Goal: Task Accomplishment & Management: Manage account settings

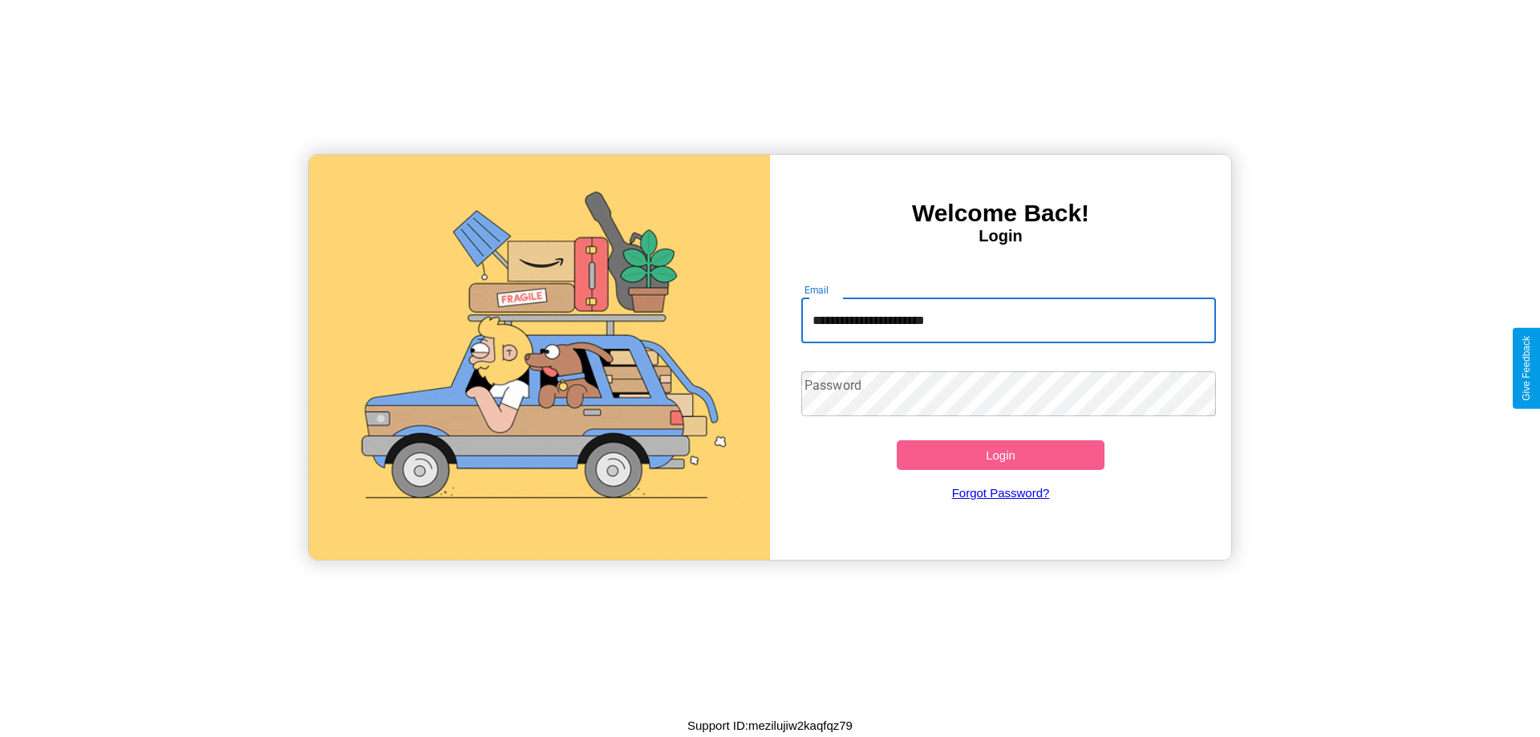
type input "**********"
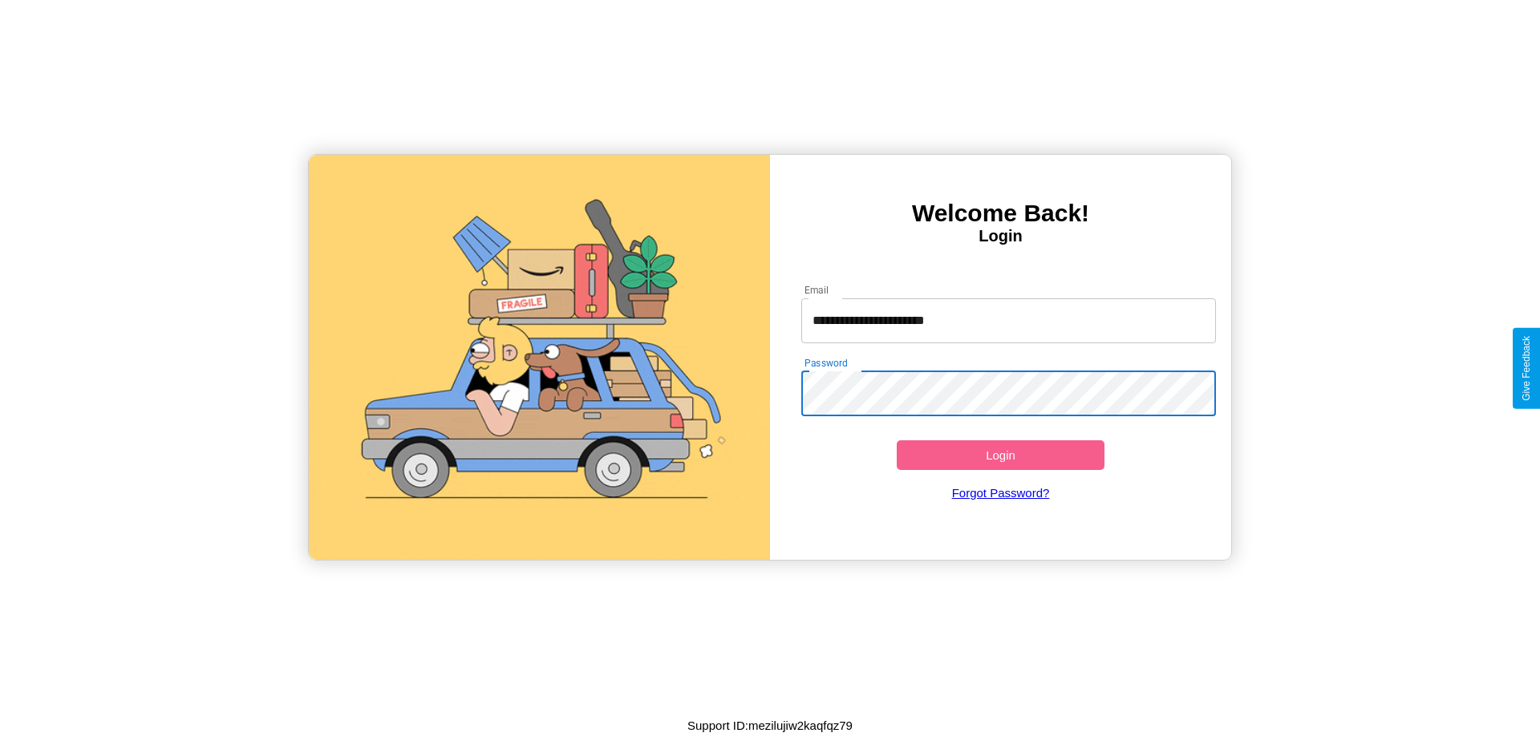
click at [1000, 455] on button "Login" at bounding box center [1001, 455] width 208 height 30
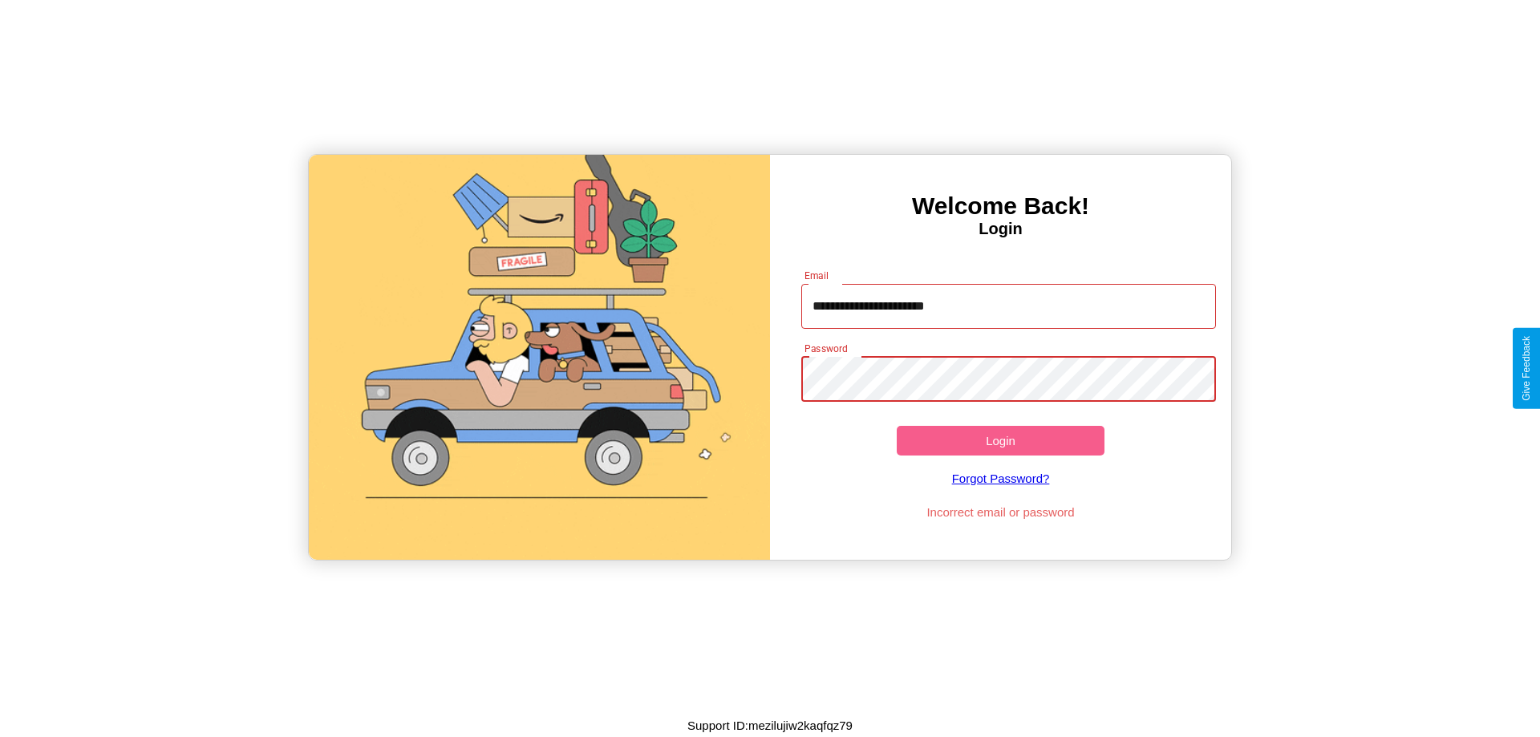
click at [1000, 440] on button "Login" at bounding box center [1001, 441] width 208 height 30
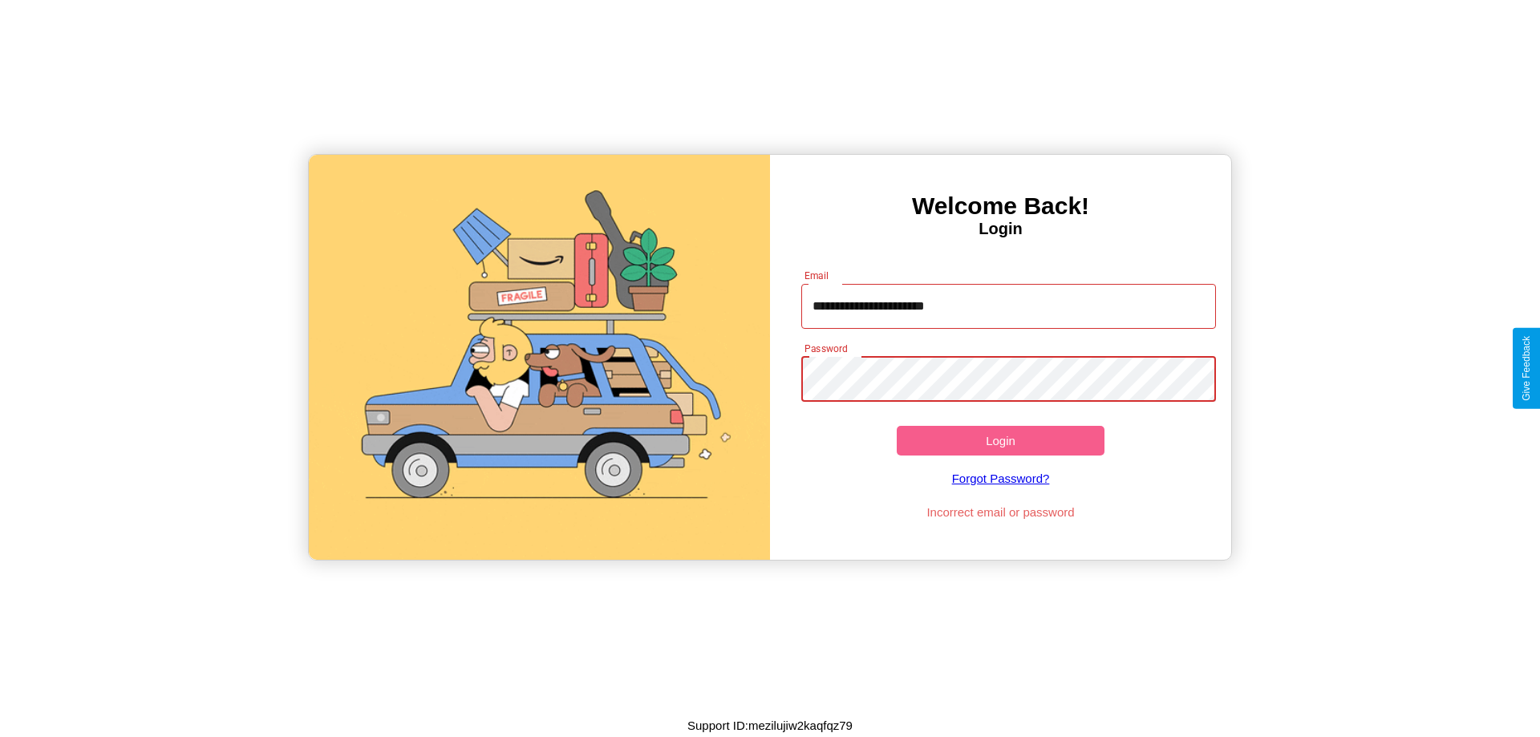
click at [1000, 440] on button "Login" at bounding box center [1001, 441] width 208 height 30
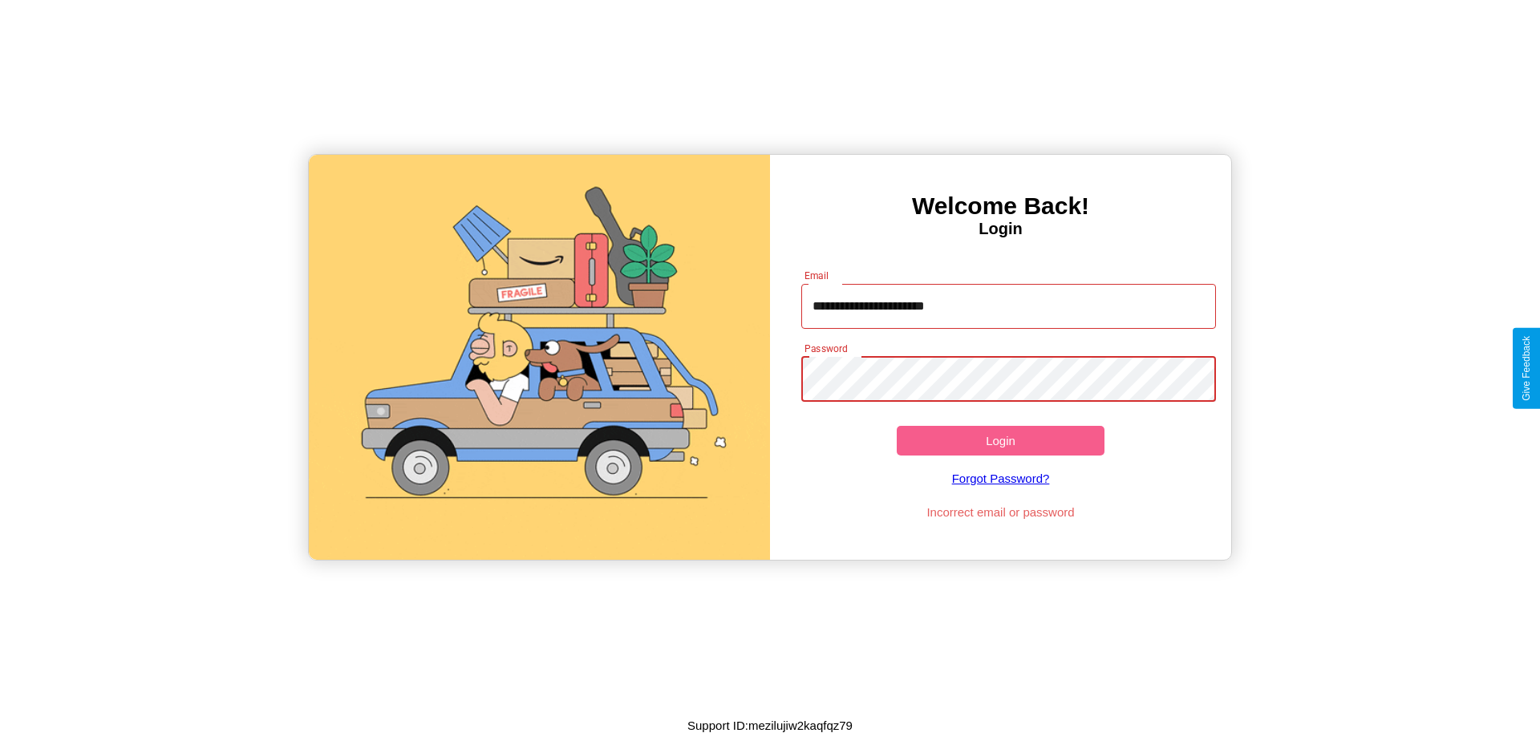
click at [1000, 440] on button "Login" at bounding box center [1001, 441] width 208 height 30
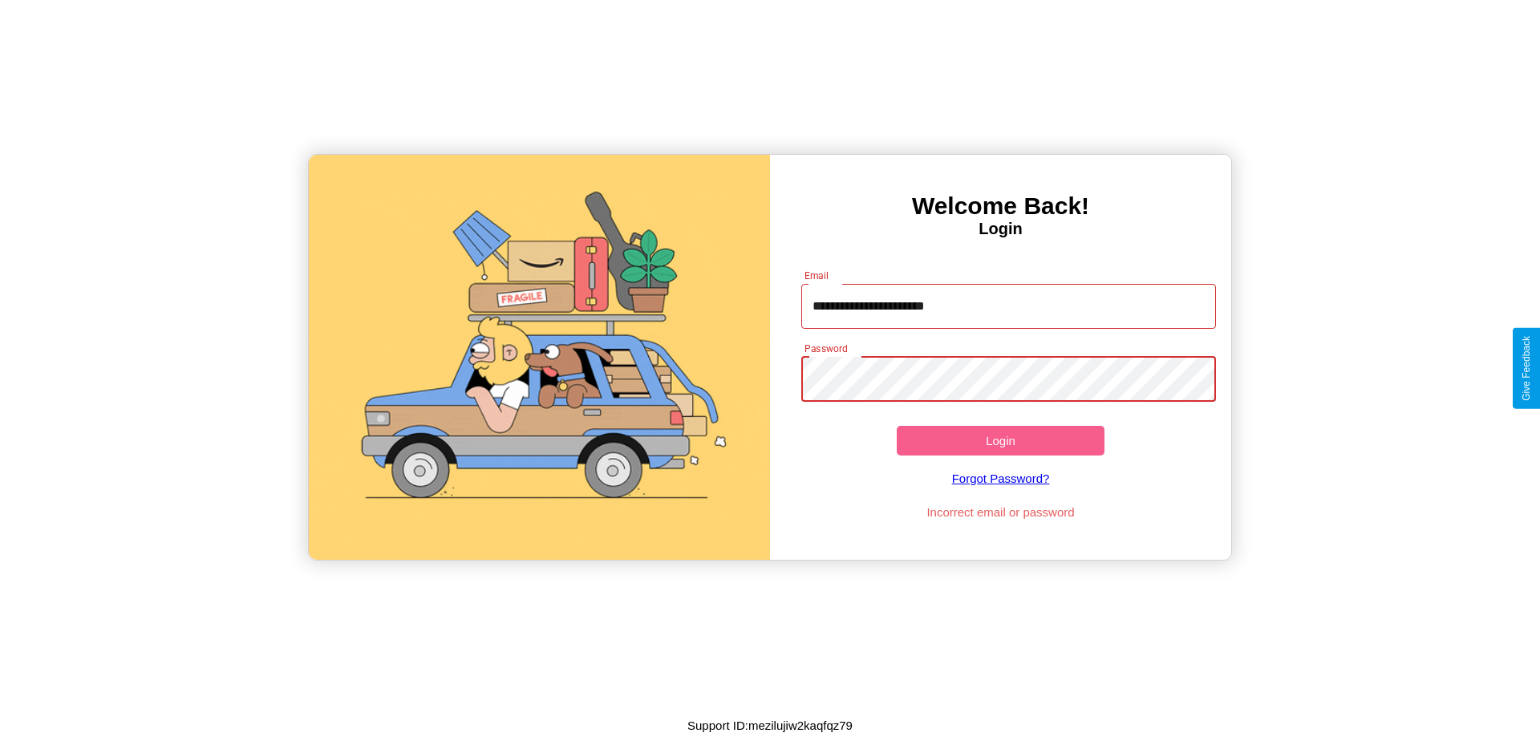
click at [1000, 440] on button "Login" at bounding box center [1001, 441] width 208 height 30
